Goal: Browse casually

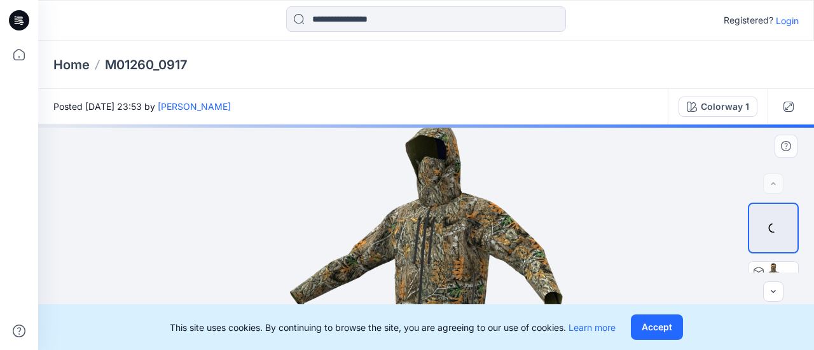
click at [520, 216] on div at bounding box center [425, 238] width 775 height 226
click at [651, 335] on button "Accept" at bounding box center [656, 327] width 52 height 25
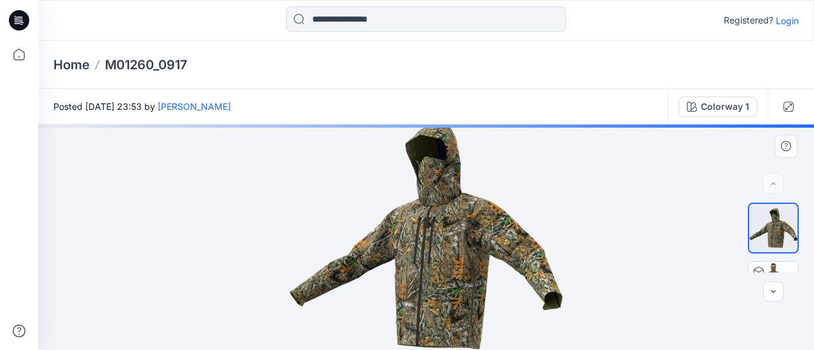
click at [651, 326] on div at bounding box center [425, 238] width 775 height 226
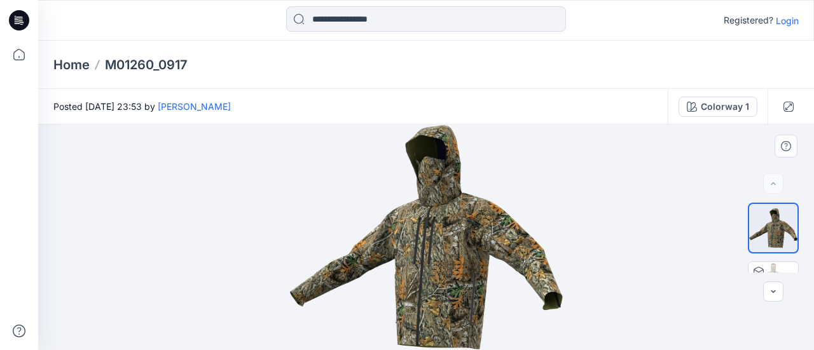
click at [602, 224] on div at bounding box center [425, 238] width 775 height 226
click at [604, 237] on div at bounding box center [425, 238] width 775 height 226
click at [805, 302] on div at bounding box center [425, 238] width 775 height 226
click at [806, 154] on div at bounding box center [425, 238] width 775 height 226
click at [772, 292] on icon "button" at bounding box center [773, 292] width 10 height 10
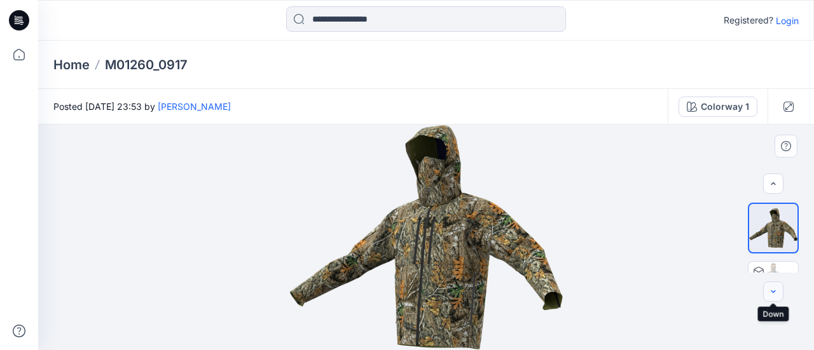
scroll to position [39, 0]
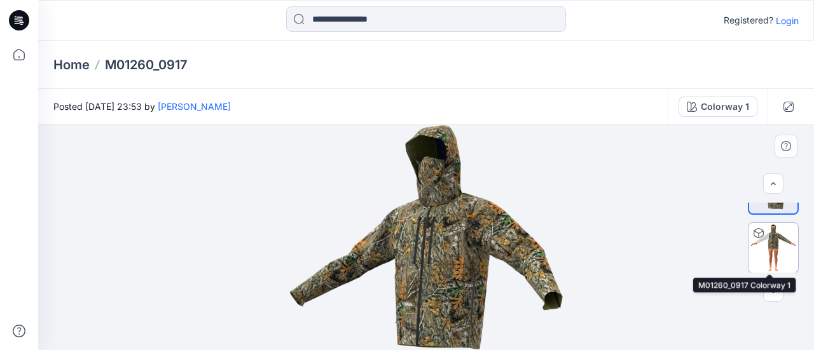
click at [792, 243] on img at bounding box center [773, 248] width 50 height 50
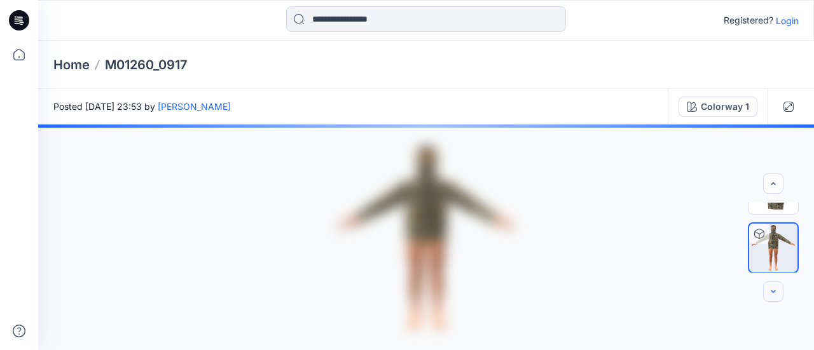
click at [767, 299] on button "button" at bounding box center [773, 292] width 20 height 20
click at [593, 260] on div at bounding box center [425, 238] width 775 height 226
click at [540, 236] on div at bounding box center [425, 238] width 775 height 226
click at [468, 218] on div at bounding box center [425, 238] width 775 height 226
click at [224, 163] on div at bounding box center [425, 238] width 775 height 226
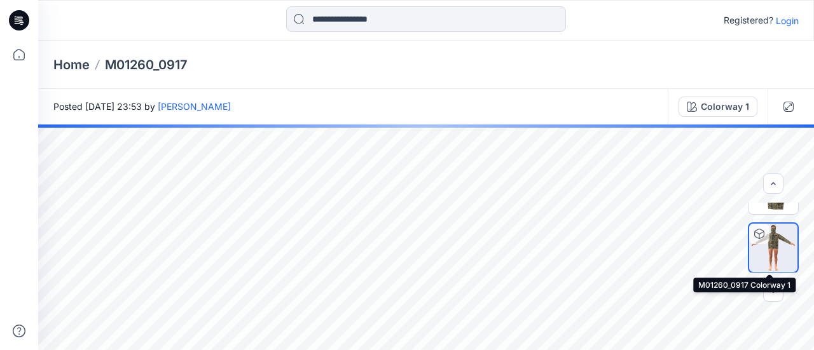
click at [794, 265] on div at bounding box center [772, 247] width 51 height 51
